Goal: Information Seeking & Learning: Learn about a topic

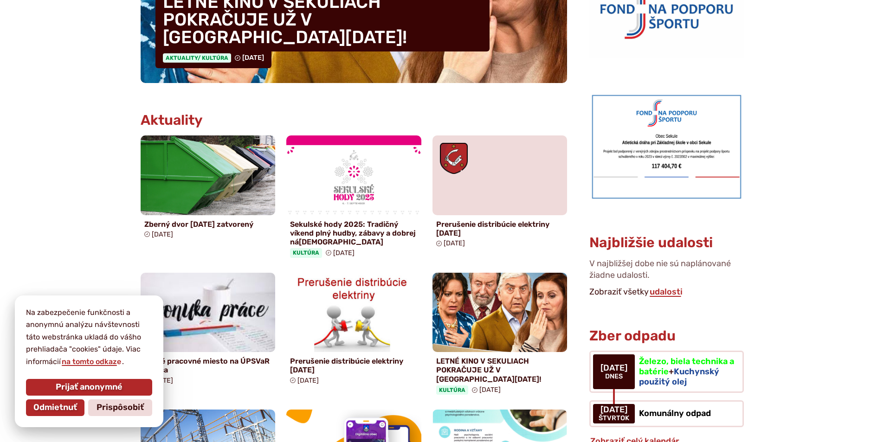
scroll to position [418, 0]
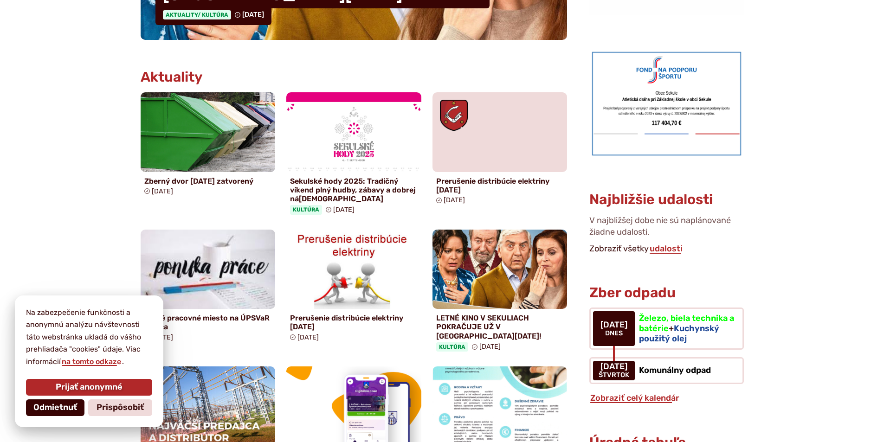
click at [58, 411] on span "Odmietnuť" at bounding box center [55, 408] width 44 height 10
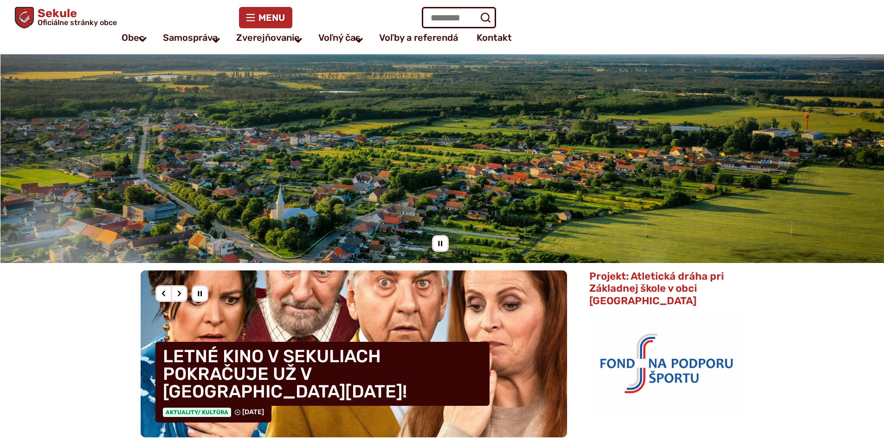
scroll to position [0, 0]
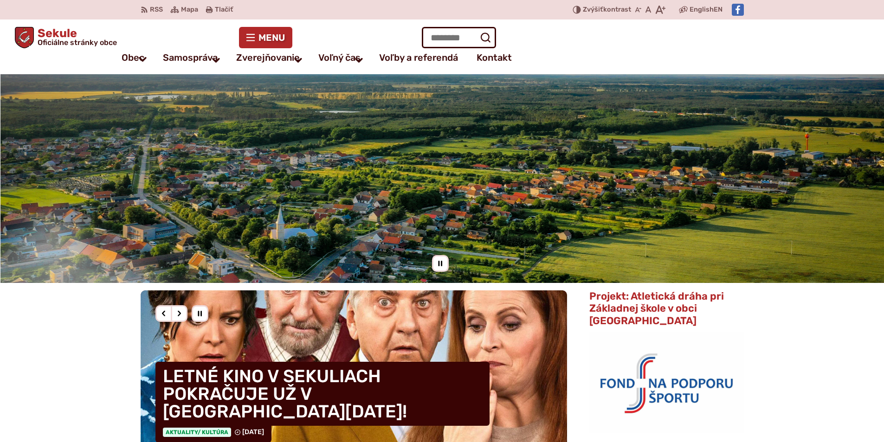
click at [442, 264] on div "Pozastaviť pohyb slajdera" at bounding box center [440, 263] width 17 height 17
click at [229, 218] on img at bounding box center [442, 178] width 884 height 209
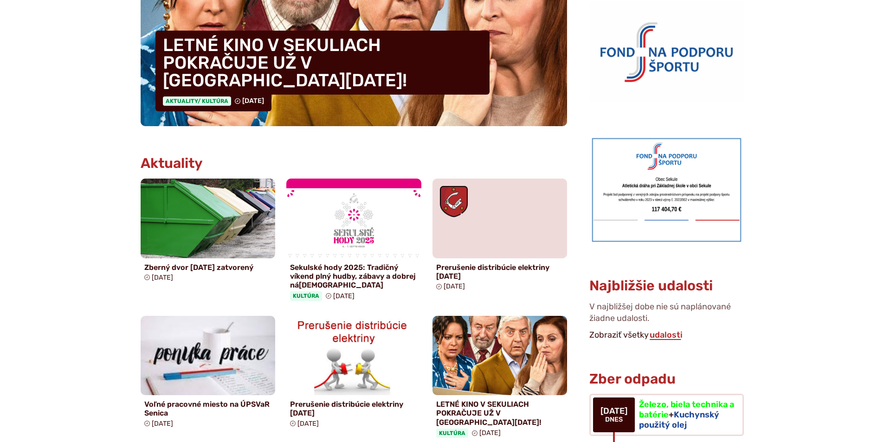
scroll to position [325, 0]
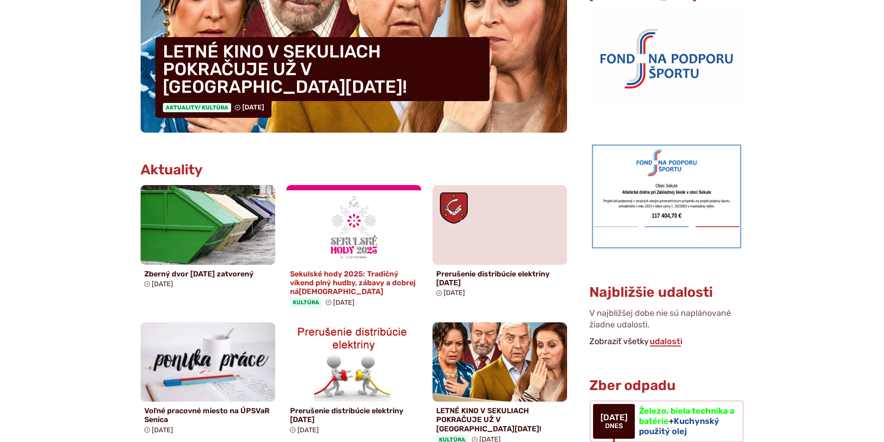
click at [364, 241] on img at bounding box center [353, 224] width 155 height 91
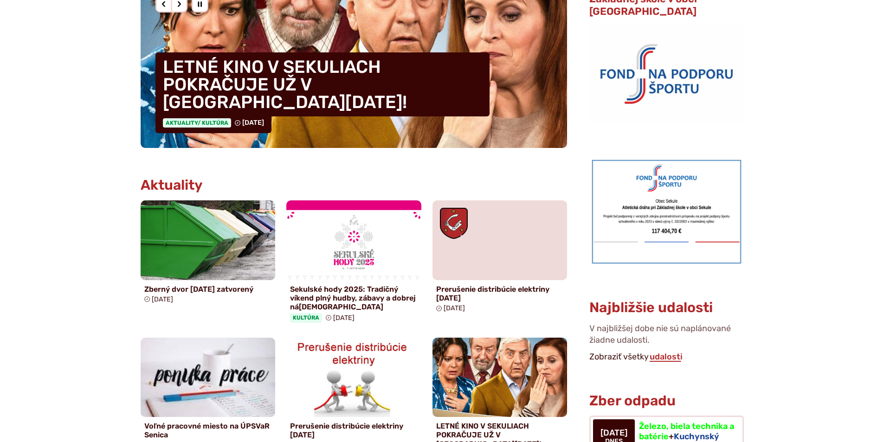
scroll to position [0, 0]
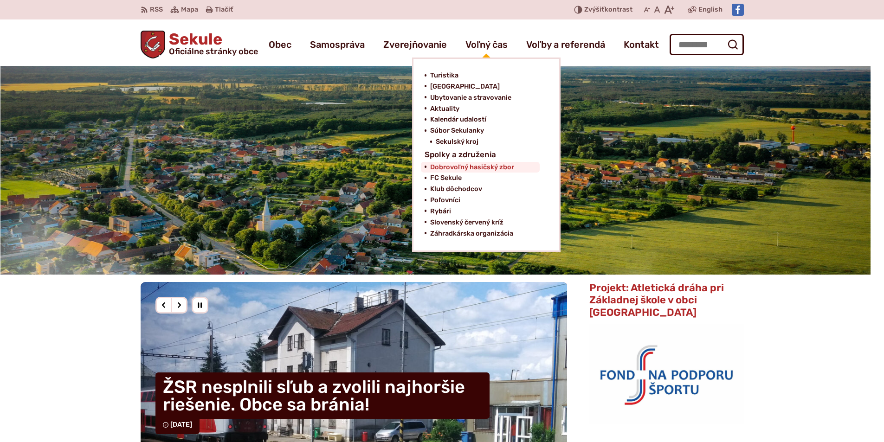
click at [470, 170] on span "Dobrovoľný hasičský zbor" at bounding box center [472, 167] width 84 height 11
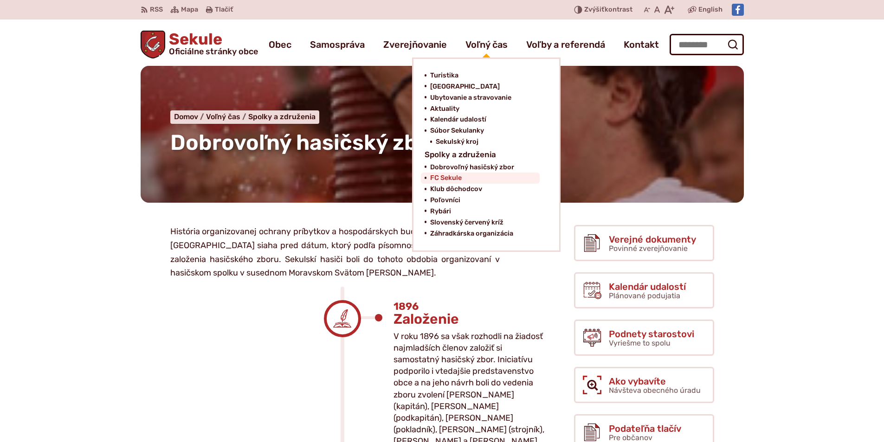
click at [439, 180] on span "FC Sekule" at bounding box center [446, 178] width 32 height 11
click at [442, 201] on span "Poľovníci" at bounding box center [445, 200] width 30 height 11
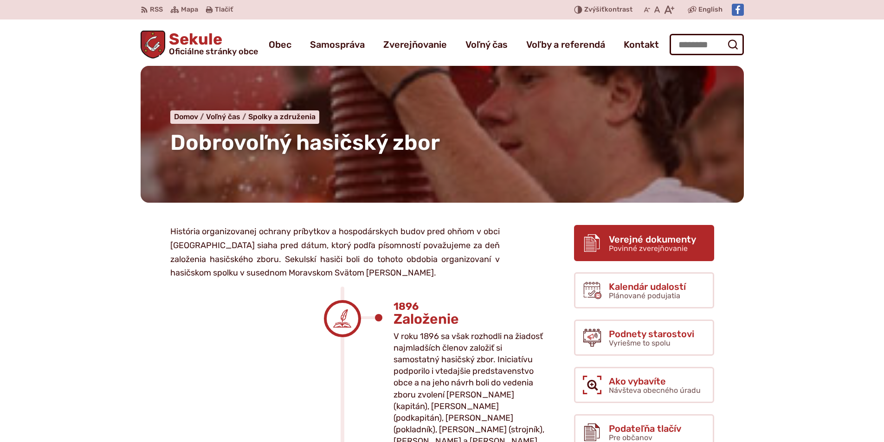
click at [635, 240] on span "Verejné dokumenty" at bounding box center [652, 239] width 87 height 10
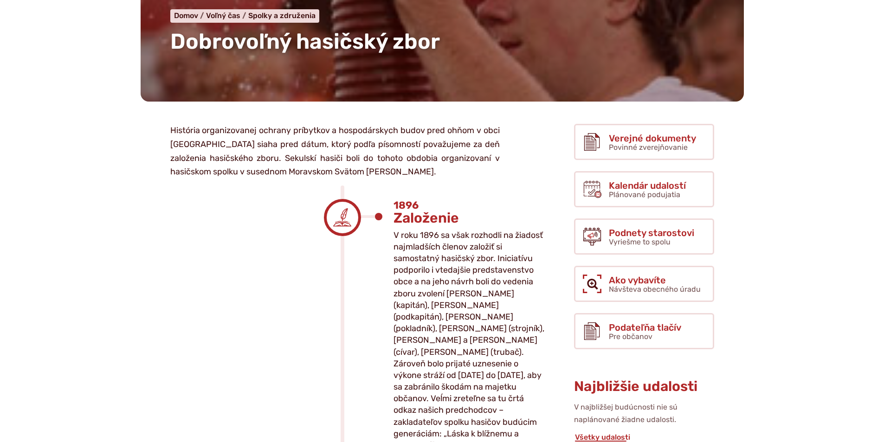
scroll to position [139, 0]
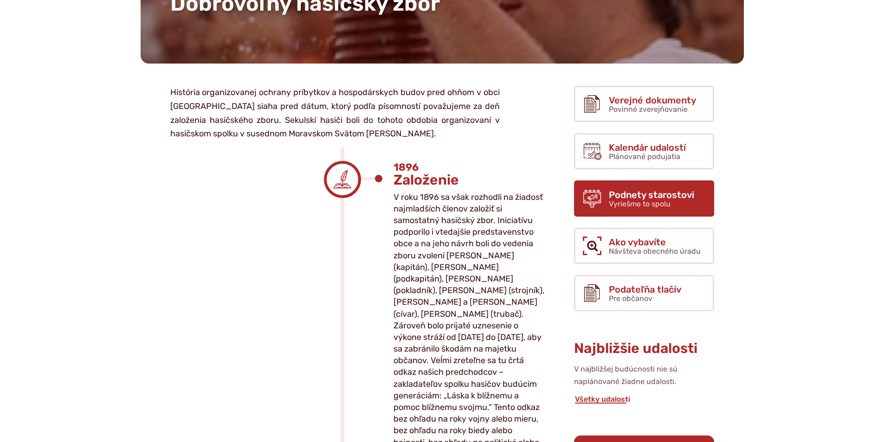
click at [642, 195] on span "Podnety starostovi" at bounding box center [651, 195] width 85 height 10
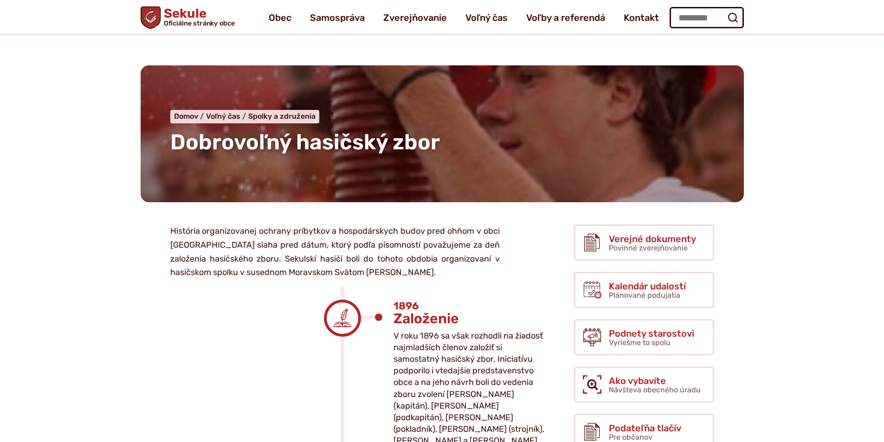
scroll to position [0, 0]
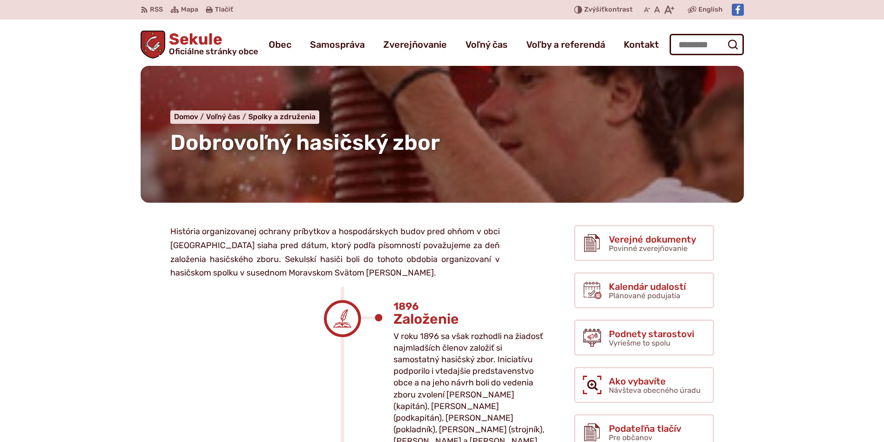
click at [194, 38] on span "Sekule Oficiálne stránky obce" at bounding box center [211, 44] width 93 height 24
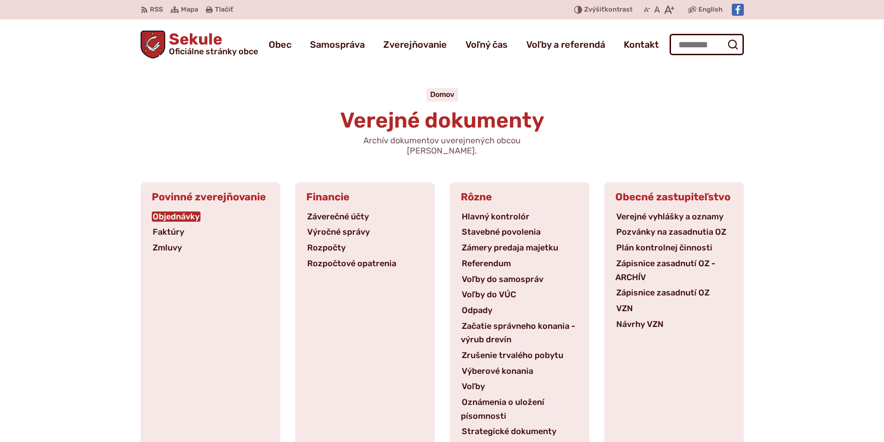
click at [182, 212] on link "Objednávky" at bounding box center [176, 217] width 49 height 10
click at [168, 227] on link "Faktúry" at bounding box center [168, 232] width 33 height 10
click at [164, 243] on link "Zmluvy" at bounding box center [167, 248] width 31 height 10
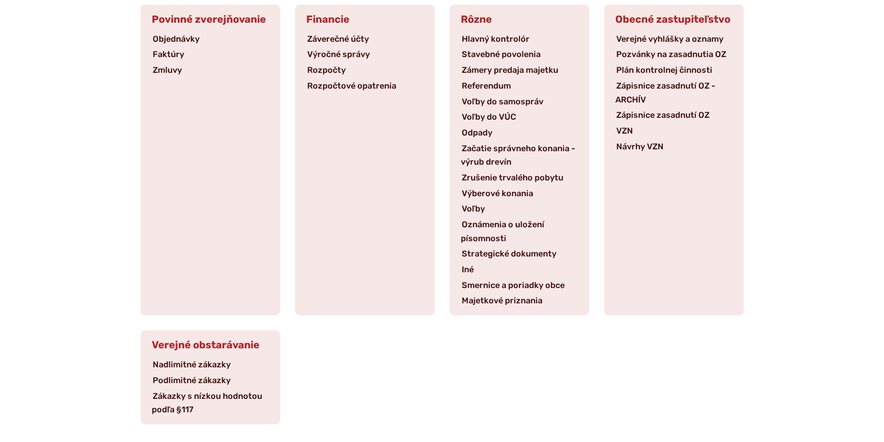
scroll to position [186, 0]
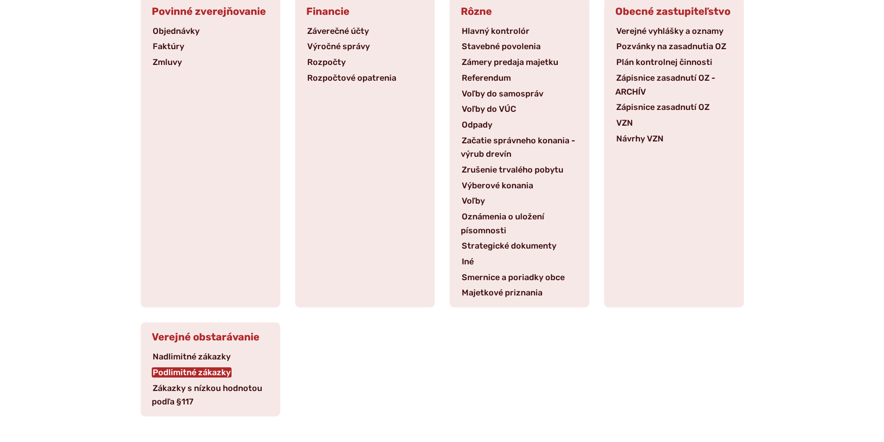
click at [184, 368] on link "Podlimitné zákazky" at bounding box center [192, 373] width 80 height 10
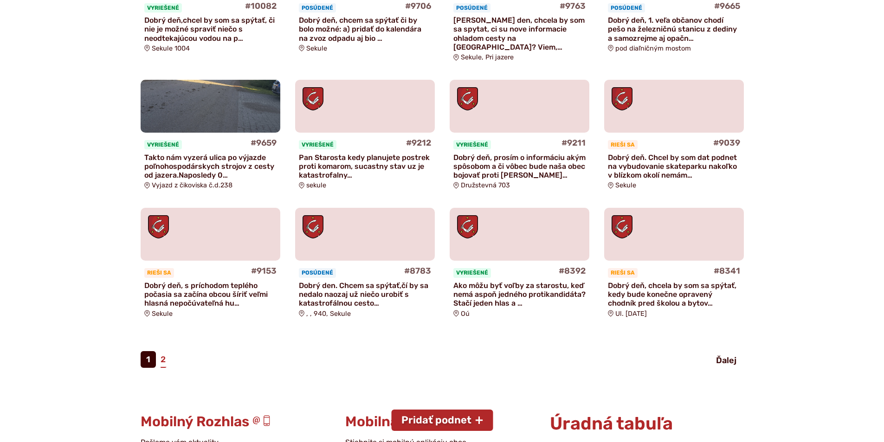
scroll to position [464, 0]
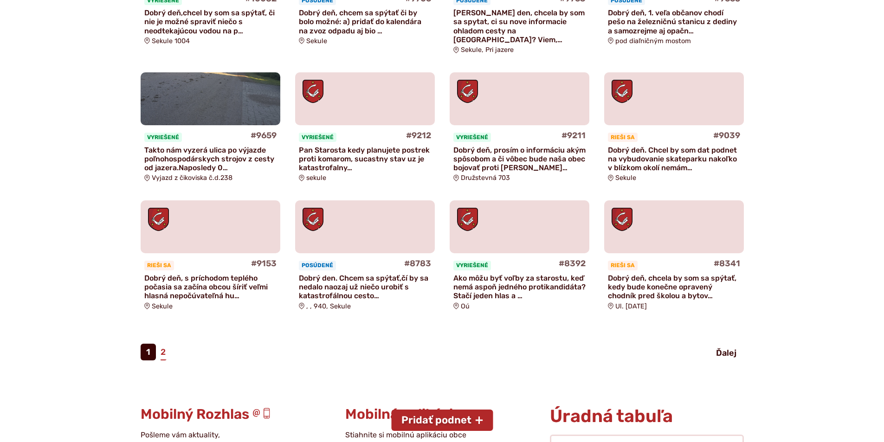
click at [197, 149] on p "Takto nám vyzerá ulica po výjazde poľnohospodárskych strojov z cesty od jazera.…" at bounding box center [210, 159] width 132 height 27
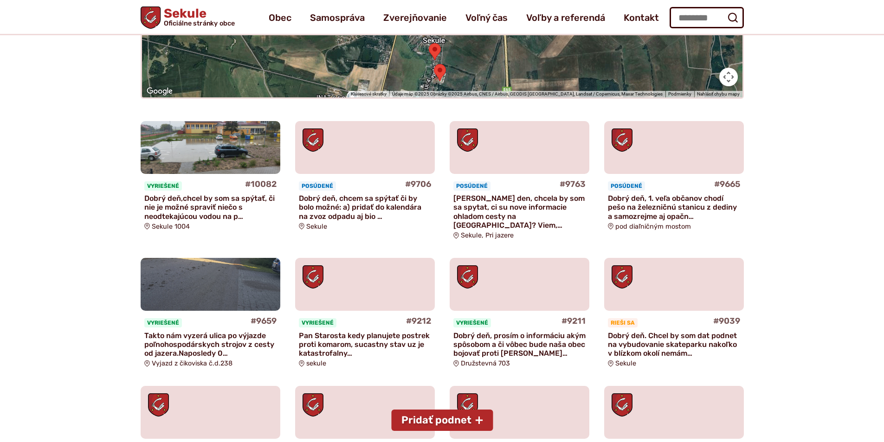
scroll to position [93, 0]
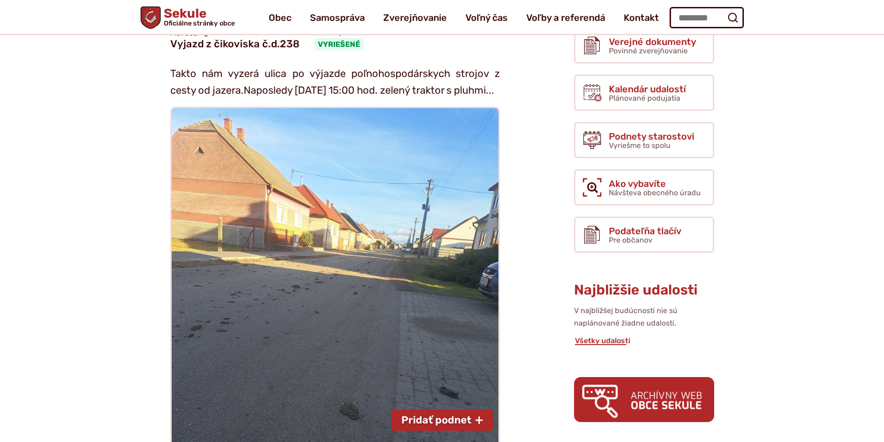
scroll to position [139, 0]
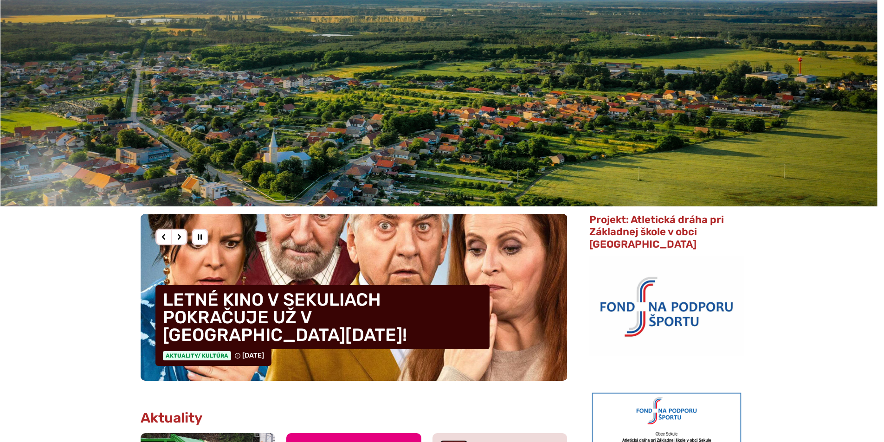
scroll to position [186, 0]
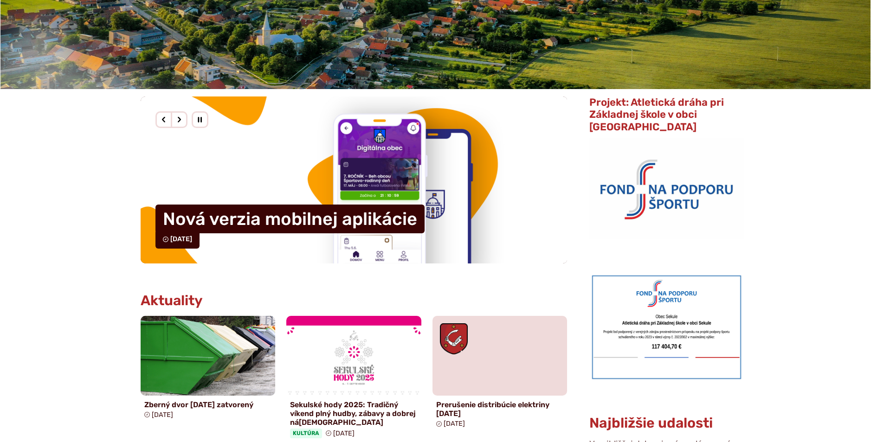
click at [657, 110] on span "Projekt: Atletická dráha pri Základnej škole v obci Sekule" at bounding box center [657, 114] width 135 height 37
click at [674, 183] on img at bounding box center [667, 188] width 154 height 100
